Goal: Task Accomplishment & Management: Use online tool/utility

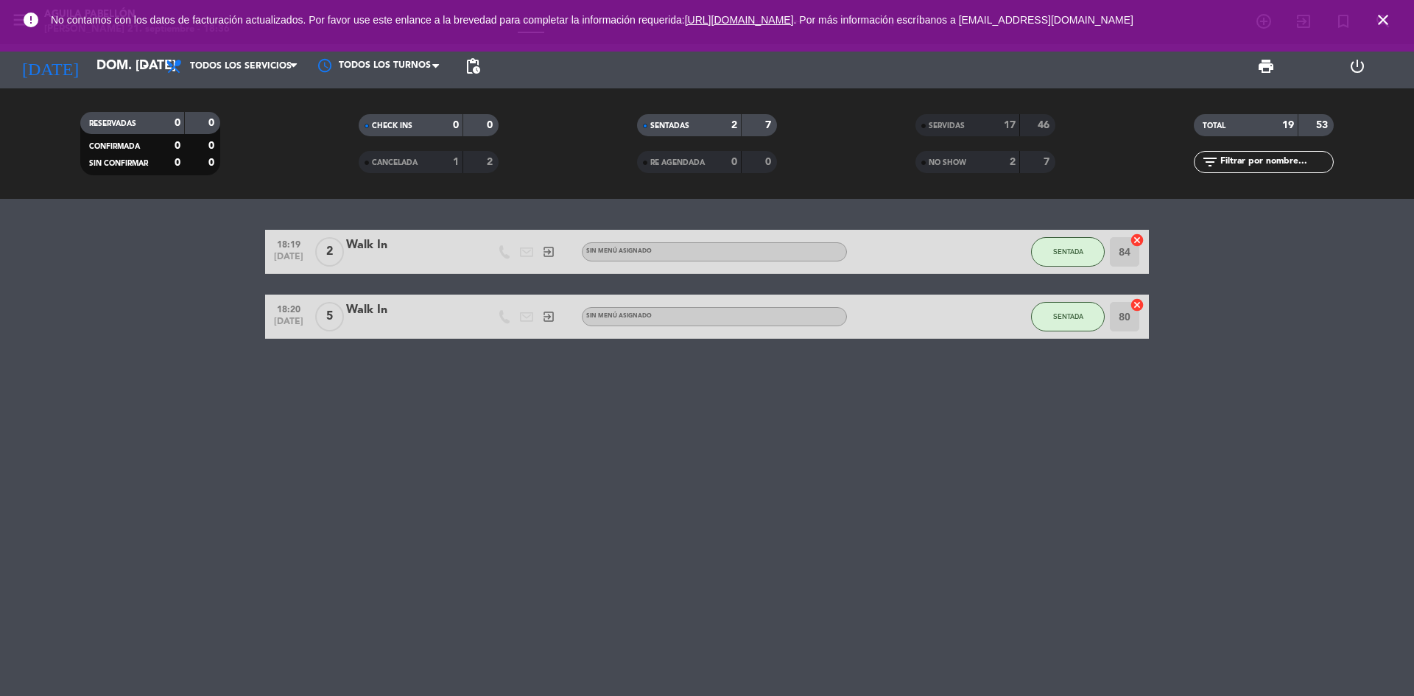
click at [1373, 14] on span "close" at bounding box center [1383, 20] width 40 height 40
click at [1387, 24] on icon "close" at bounding box center [1383, 20] width 18 height 18
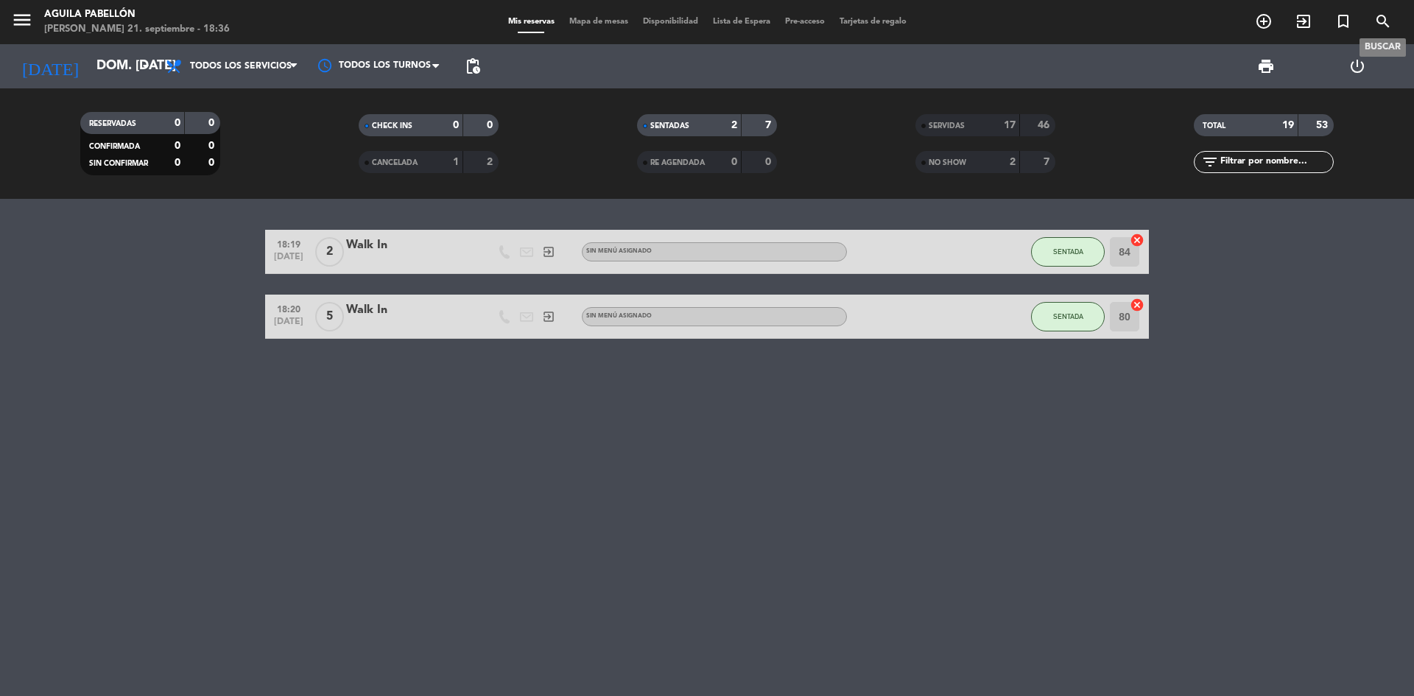
click at [1371, 18] on span "search" at bounding box center [1383, 21] width 40 height 25
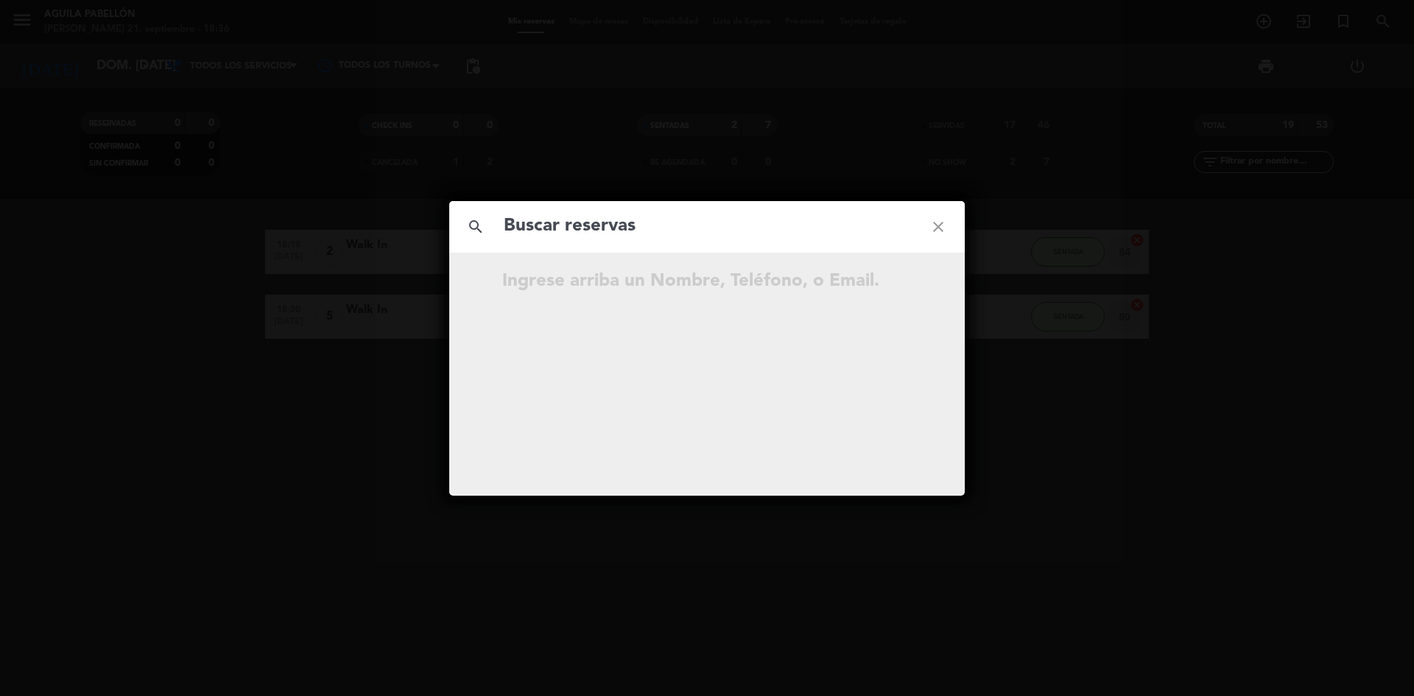
click at [938, 228] on icon "close" at bounding box center [938, 226] width 53 height 53
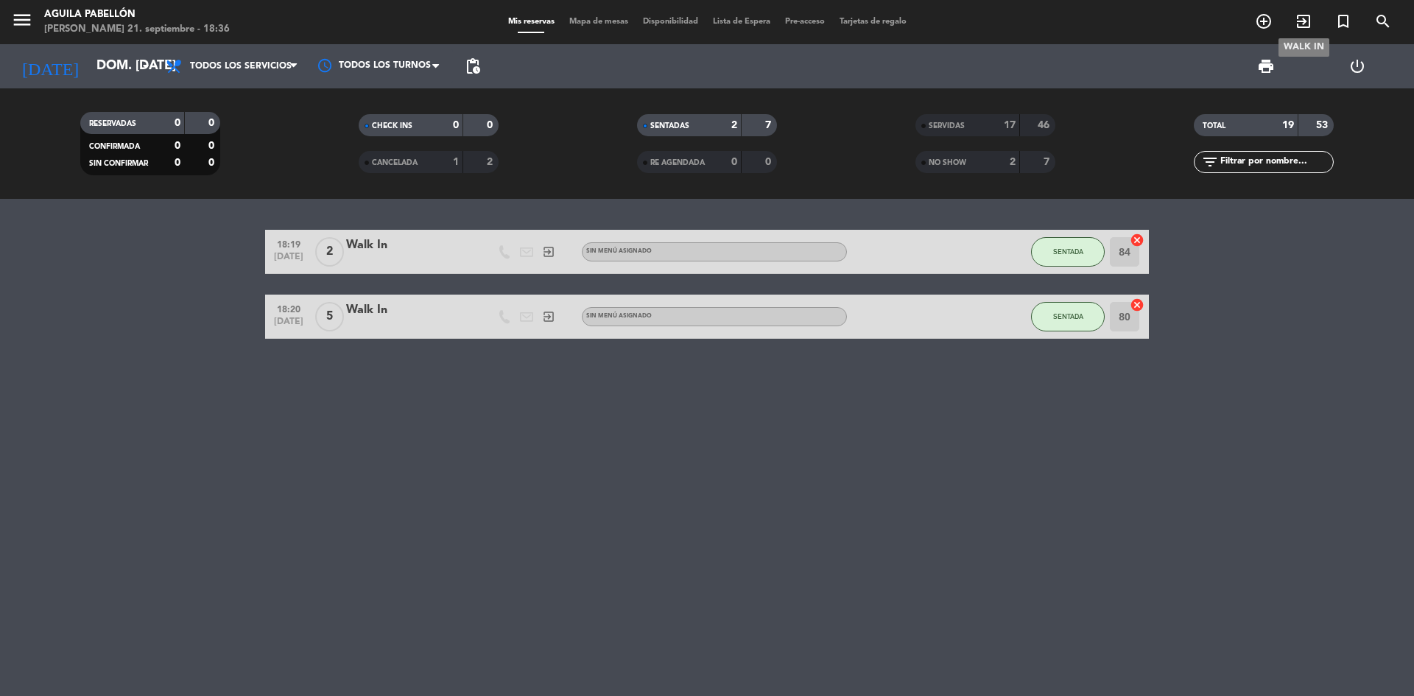
click at [1307, 21] on icon "exit_to_app" at bounding box center [1304, 22] width 18 height 18
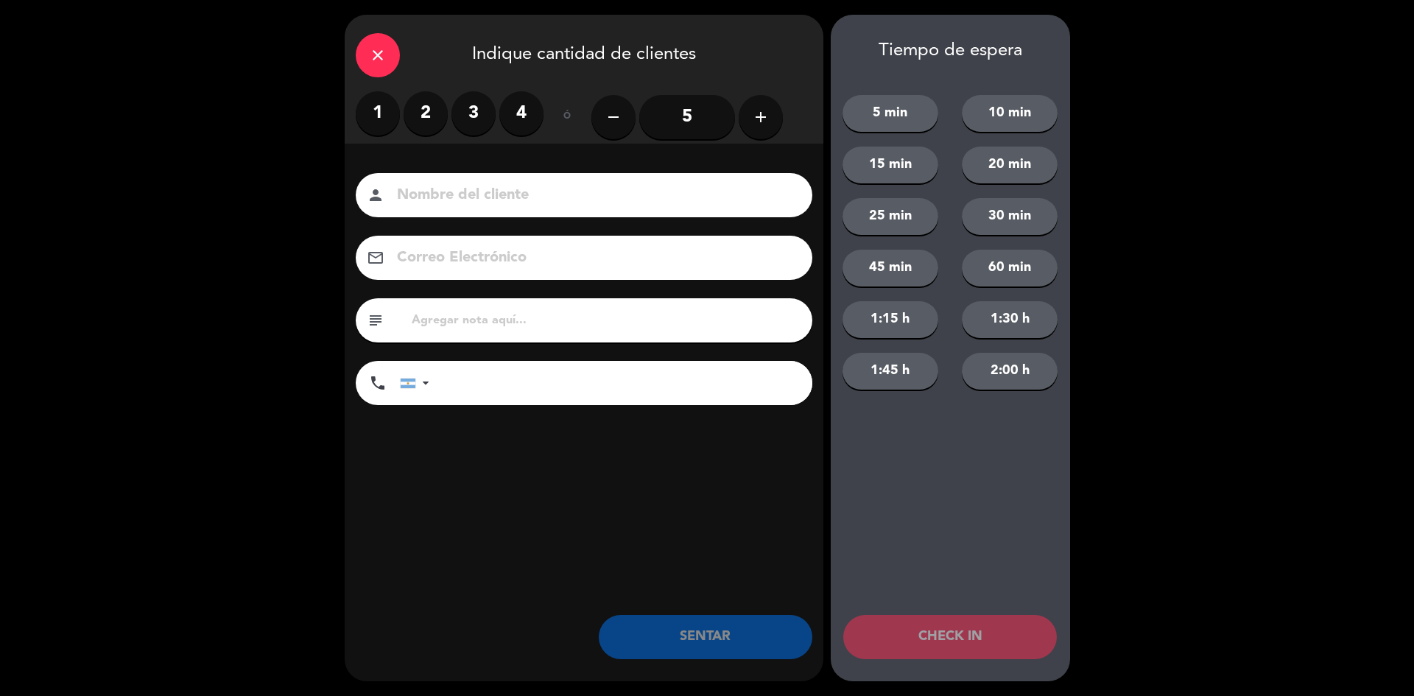
click at [519, 110] on label "4" at bounding box center [521, 113] width 44 height 44
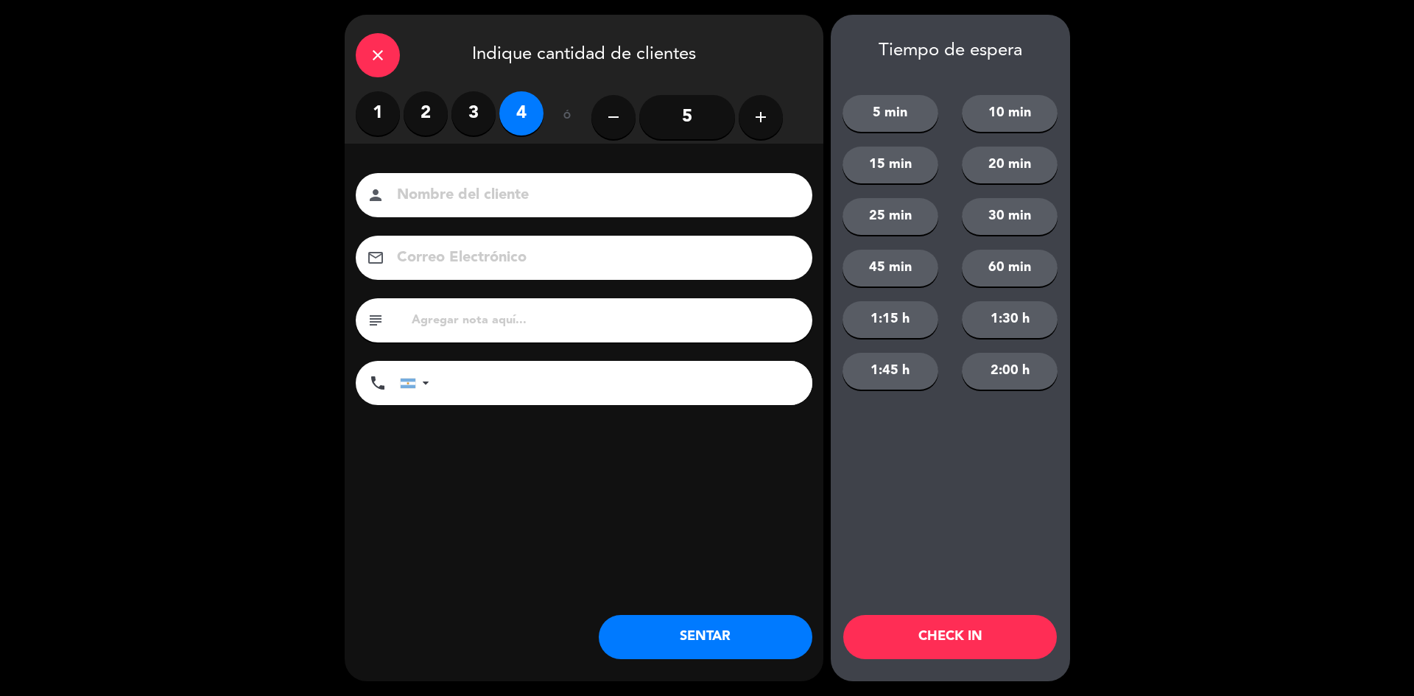
click at [683, 128] on input "5" at bounding box center [687, 117] width 96 height 44
click at [705, 625] on button "SENTAR" at bounding box center [706, 637] width 214 height 44
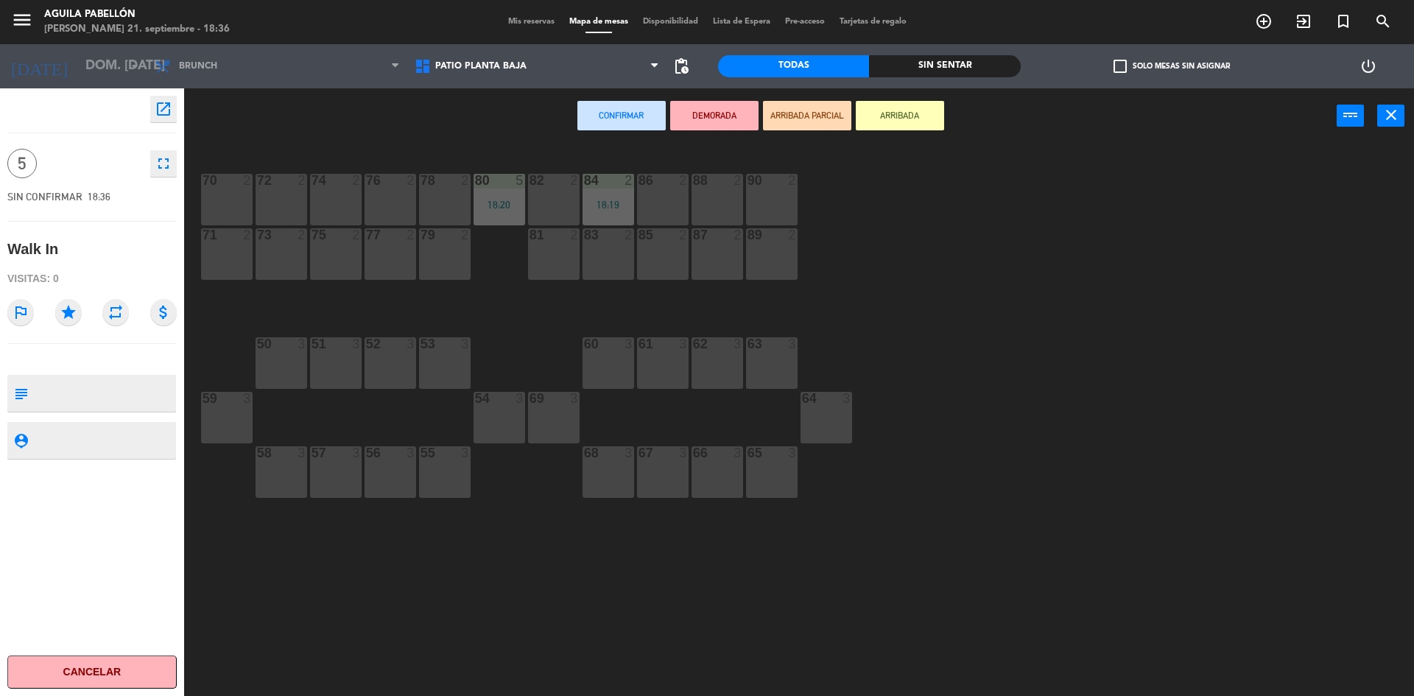
click at [702, 200] on div "88 2" at bounding box center [718, 200] width 52 height 52
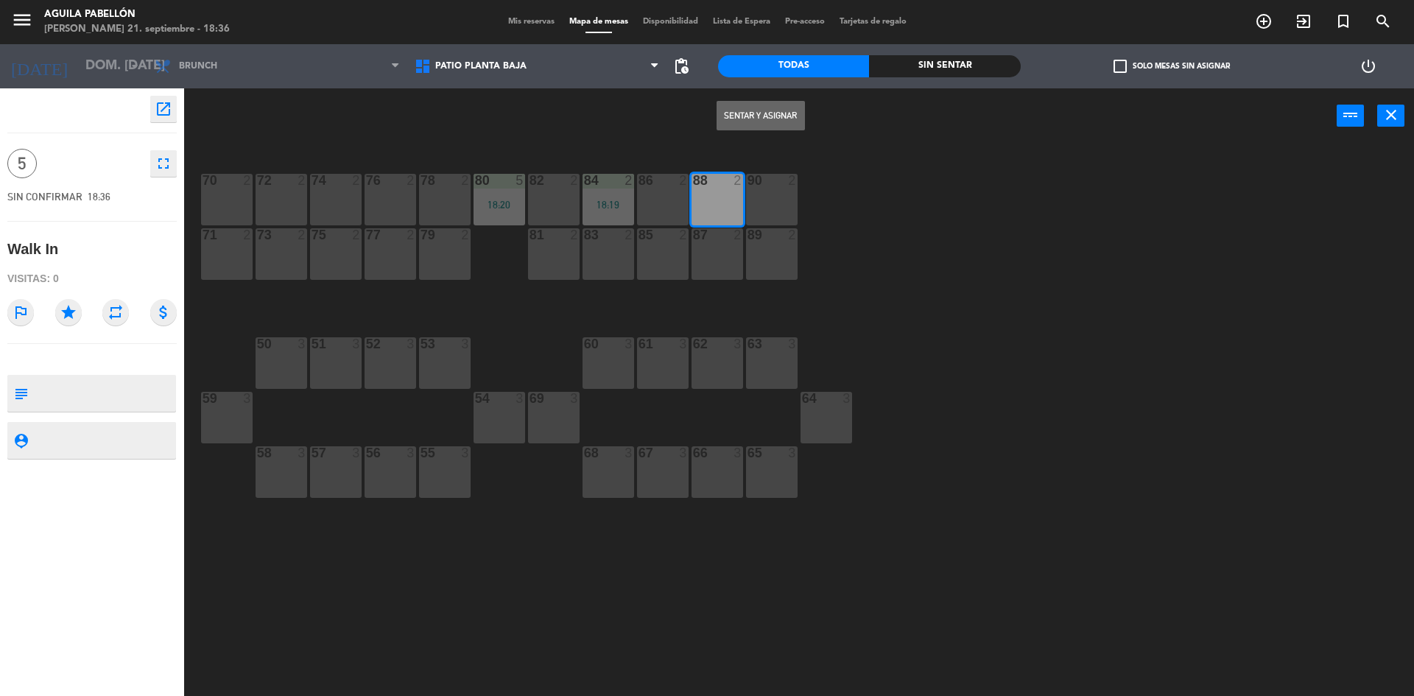
drag, startPoint x: 697, startPoint y: 356, endPoint x: 750, endPoint y: 78, distance: 282.7
click at [697, 353] on div "62 3" at bounding box center [718, 363] width 52 height 52
click at [768, 108] on button "Sentar y Asignar" at bounding box center [761, 115] width 88 height 29
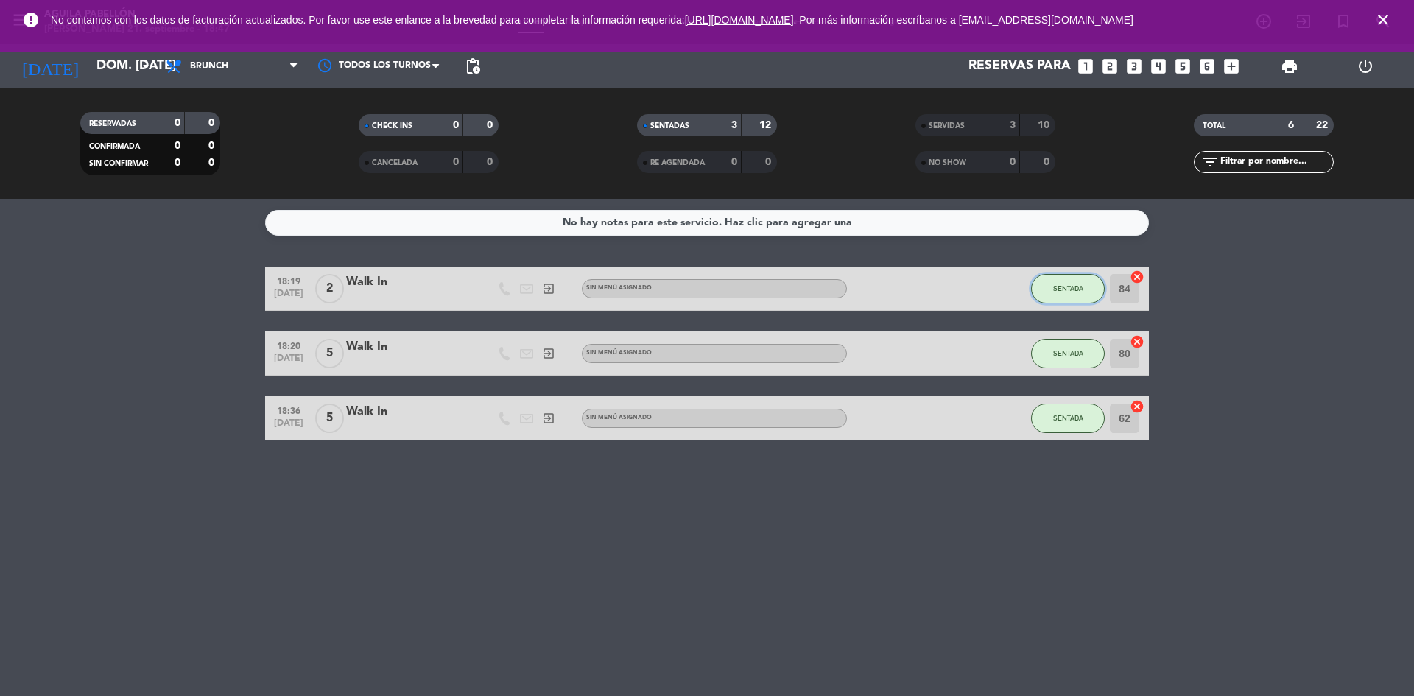
click at [1071, 289] on span "SENTADA" at bounding box center [1068, 288] width 30 height 8
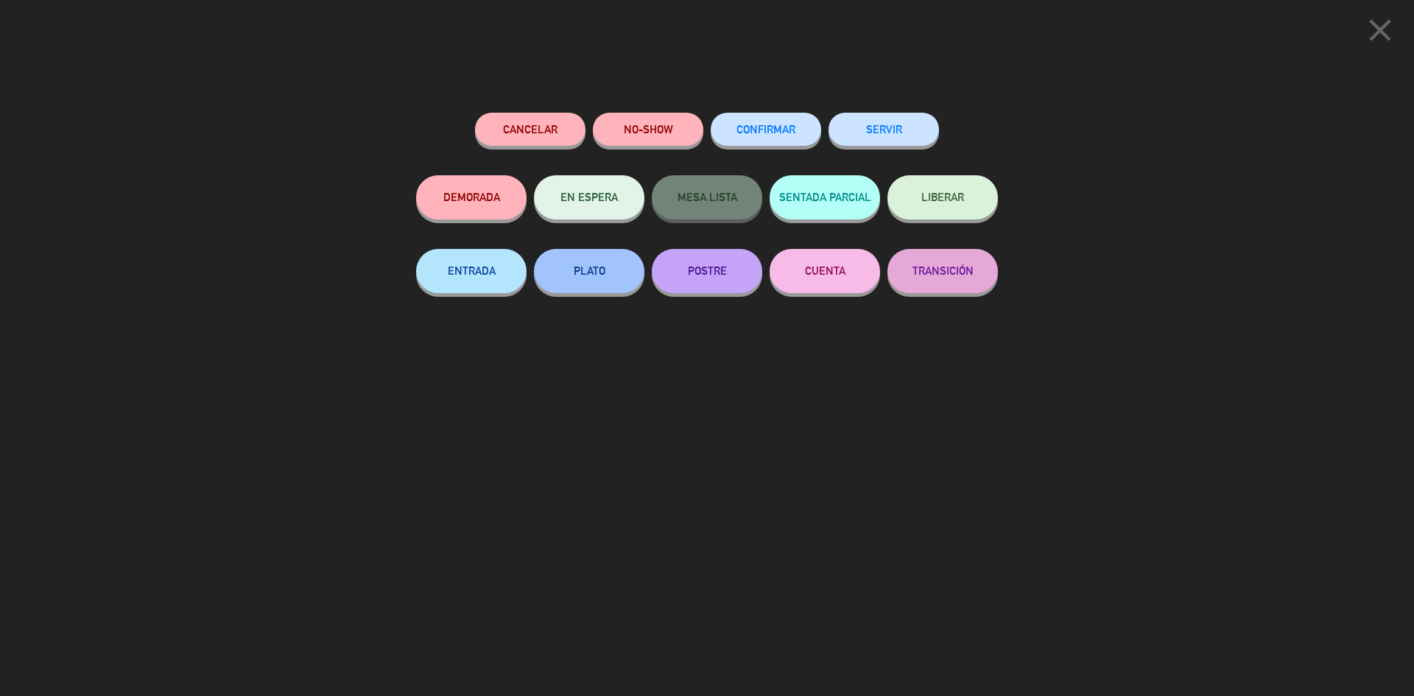
click at [916, 125] on button "SERVIR" at bounding box center [884, 129] width 110 height 33
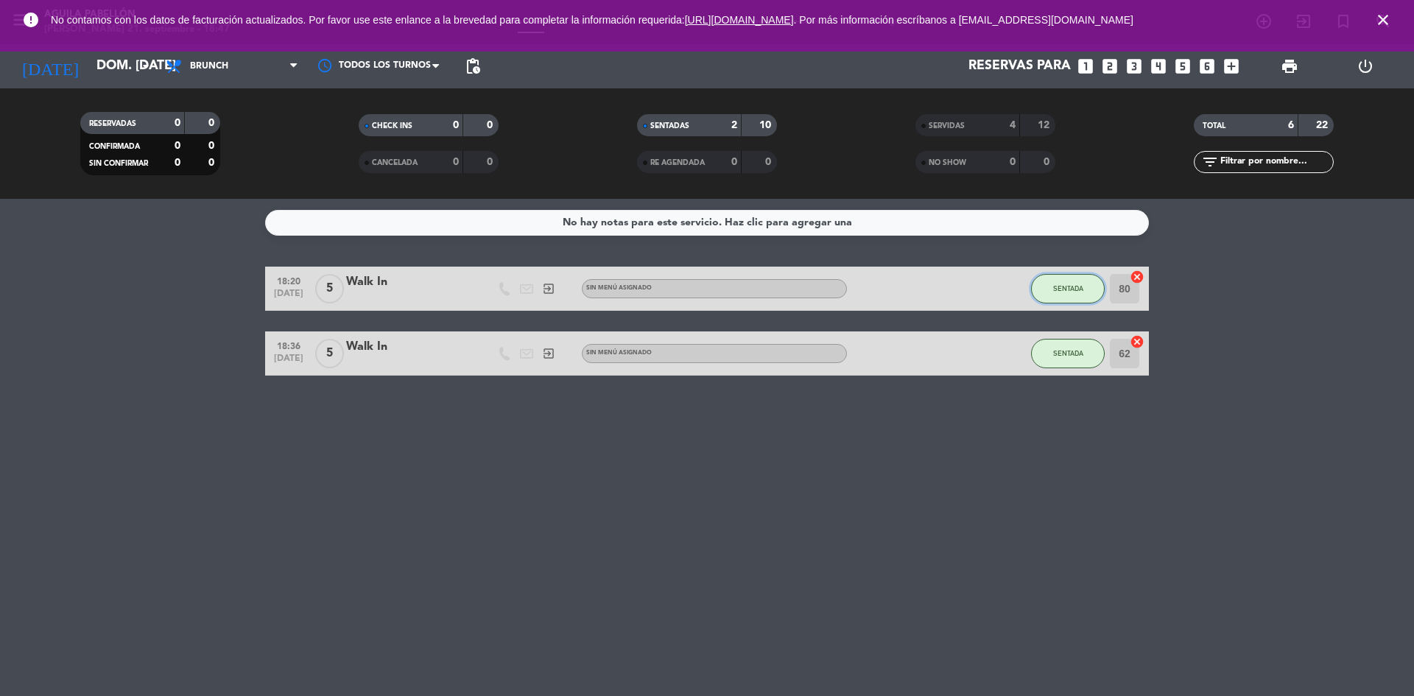
click at [1090, 291] on button "SENTADA" at bounding box center [1068, 288] width 74 height 29
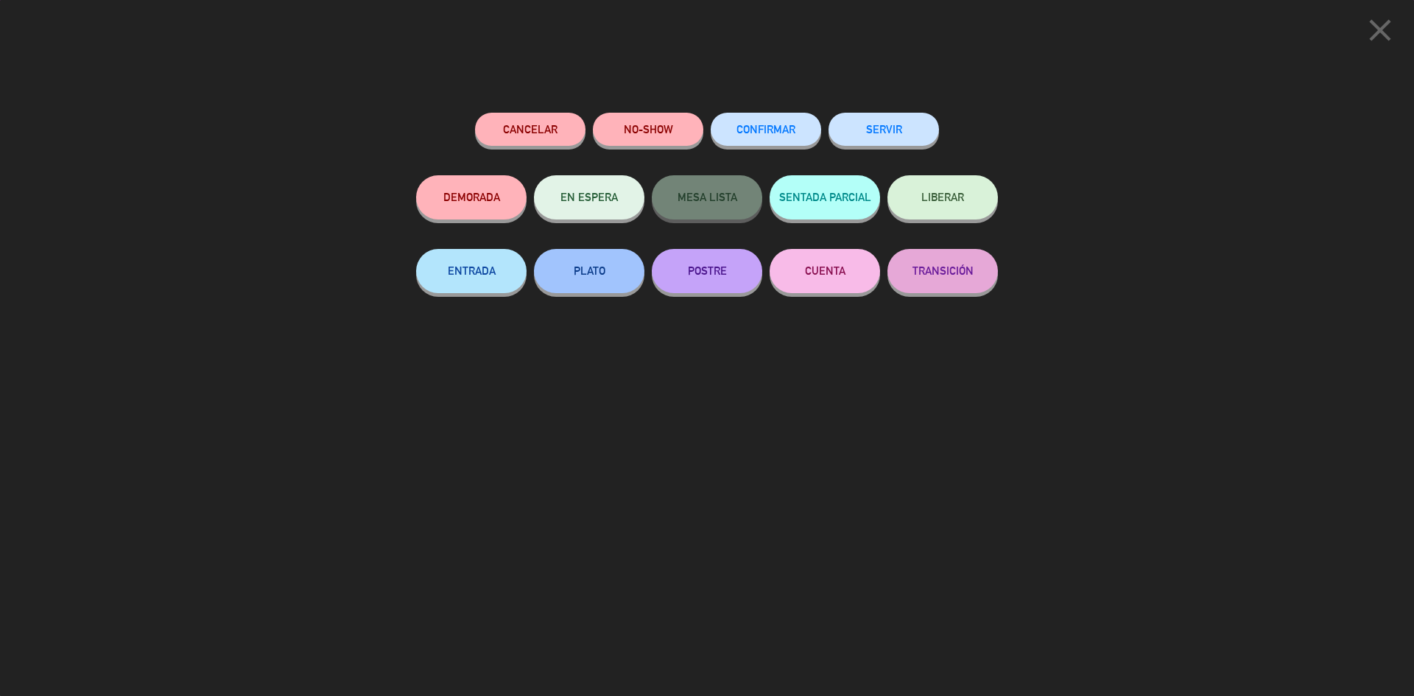
click at [921, 129] on button "SERVIR" at bounding box center [884, 129] width 110 height 33
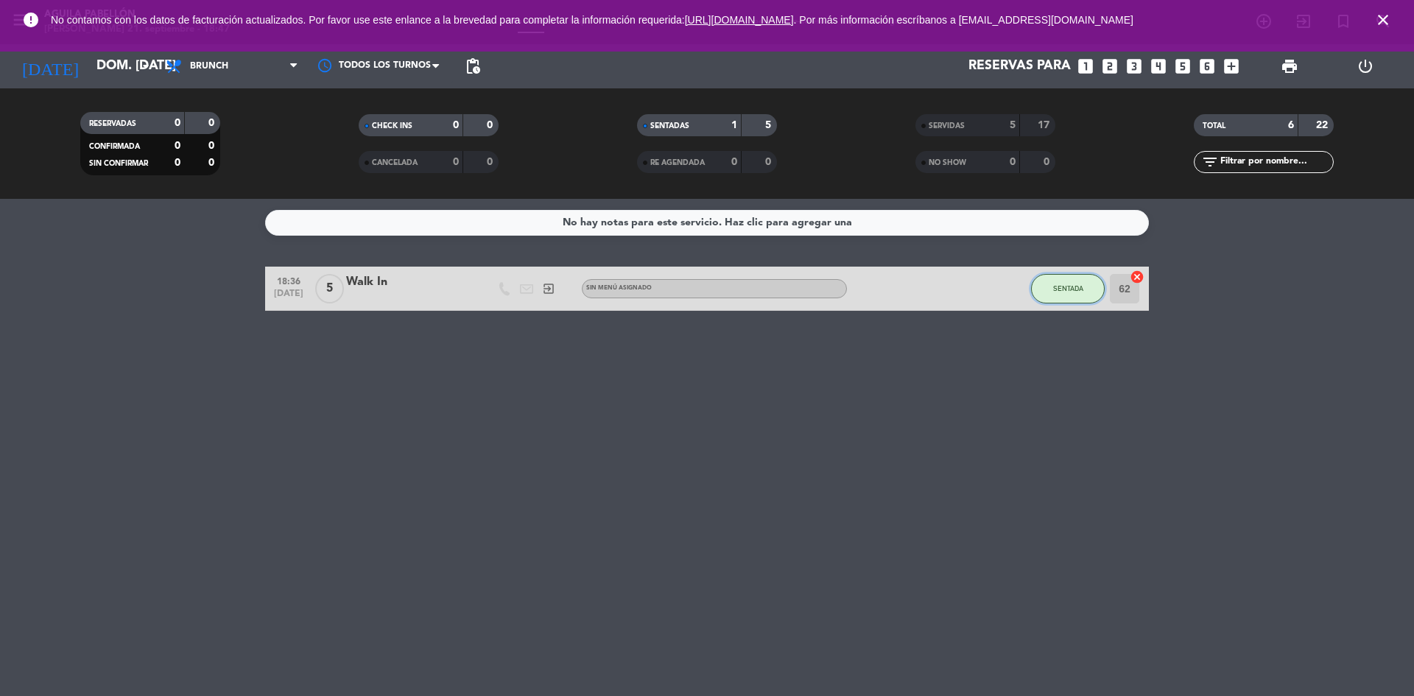
click at [1048, 293] on button "SENTADA" at bounding box center [1068, 288] width 74 height 29
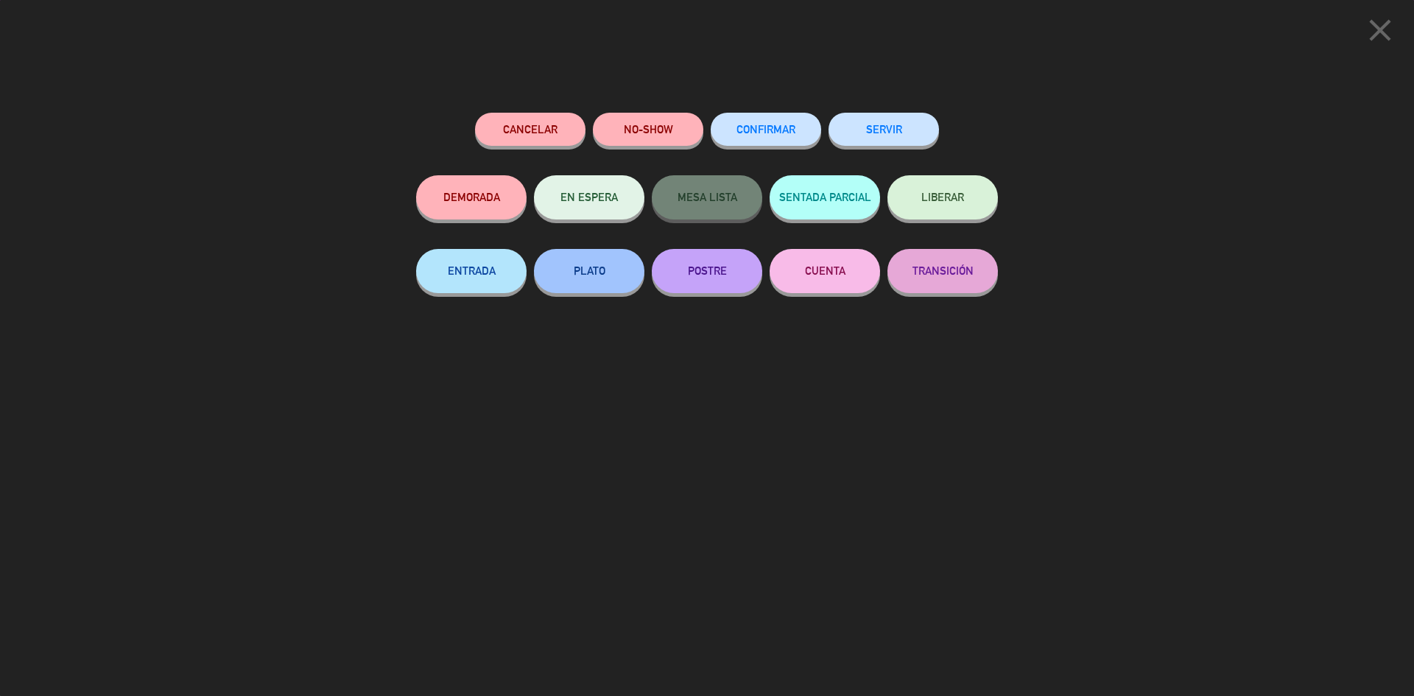
click at [832, 122] on button "SERVIR" at bounding box center [884, 129] width 110 height 33
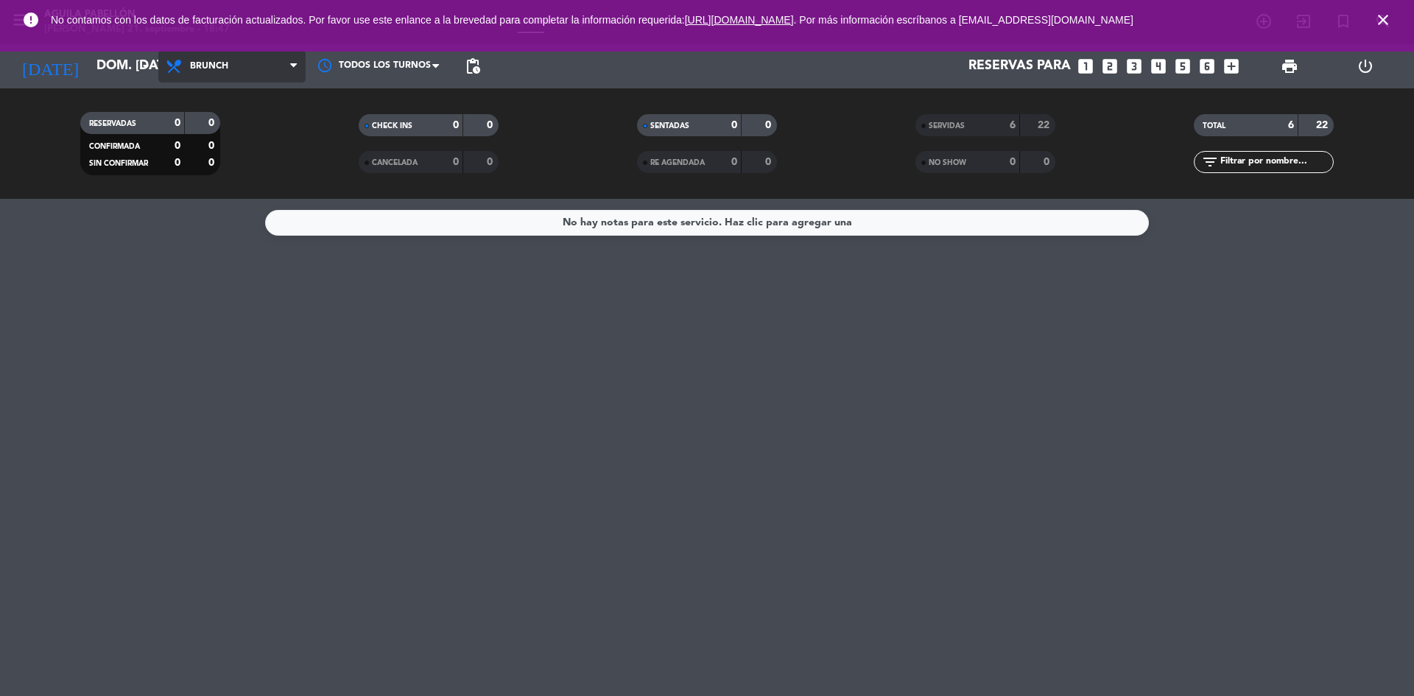
click at [258, 56] on span "Brunch" at bounding box center [231, 66] width 147 height 32
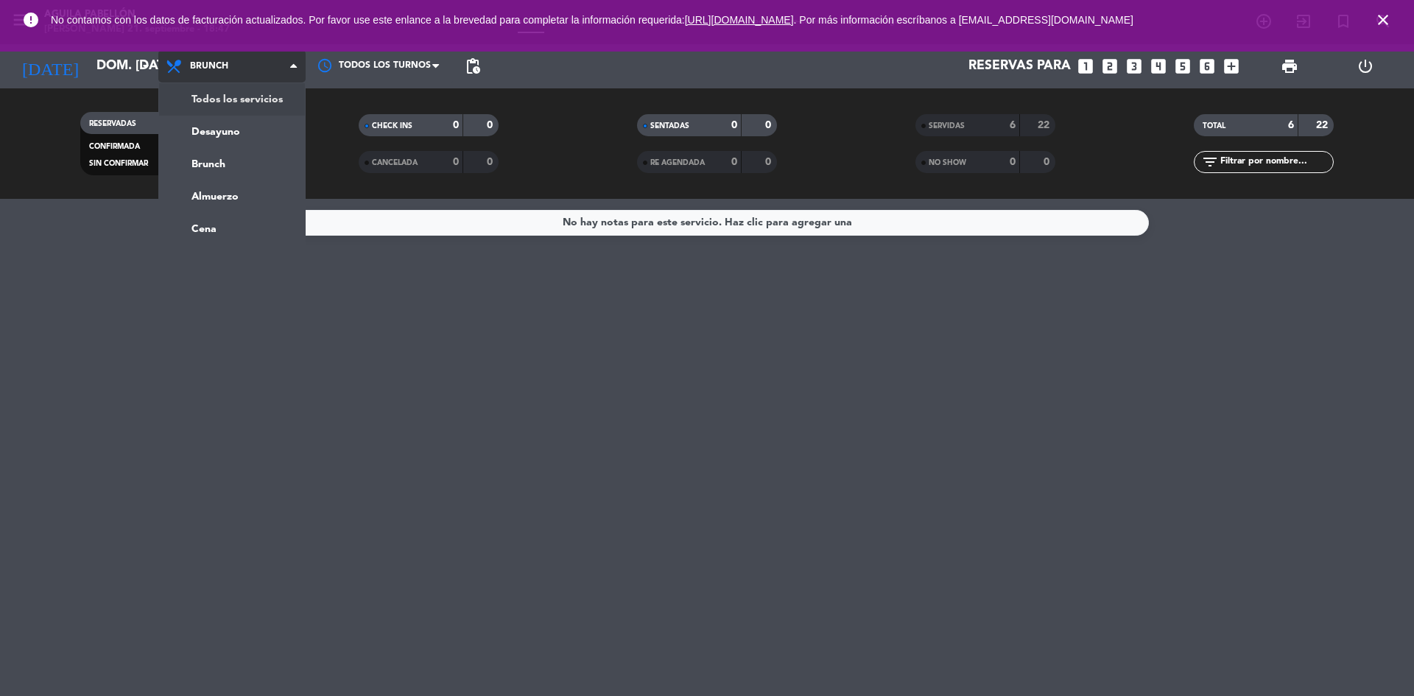
click at [243, 108] on div "menu [PERSON_NAME] [PERSON_NAME] 21. septiembre - 18:47 Mis reservas Mapa de me…" at bounding box center [707, 99] width 1414 height 199
